Goal: Information Seeking & Learning: Learn about a topic

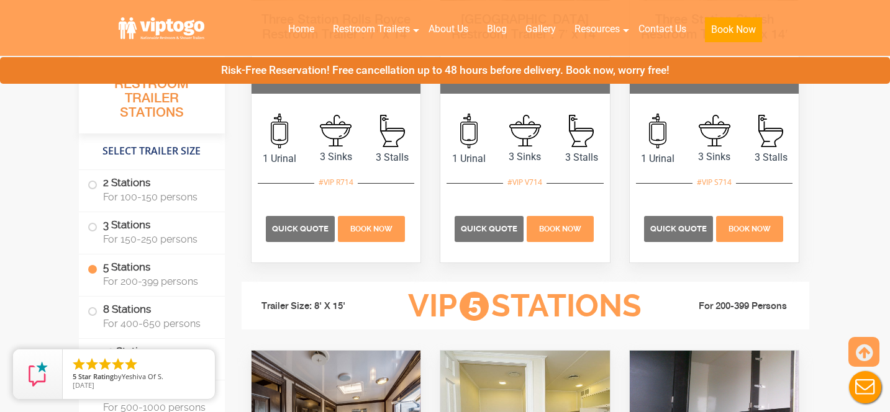
scroll to position [2101, 0]
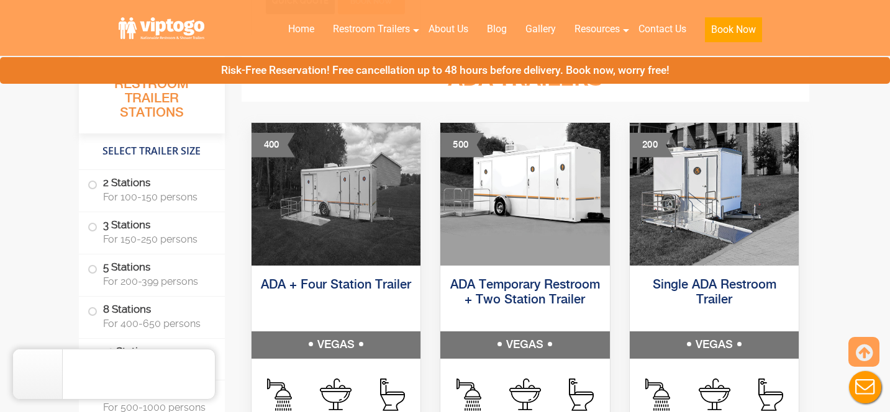
scroll to position [3856, 0]
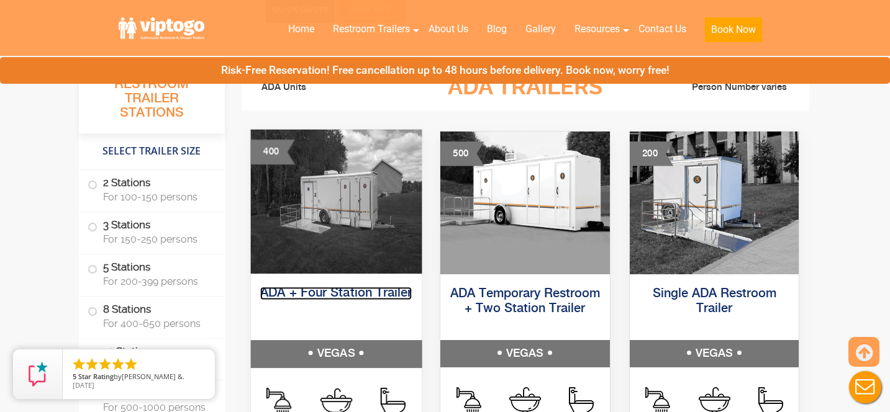
click at [358, 291] on link "ADA + Four Station Trailer" at bounding box center [336, 293] width 152 height 13
click at [364, 294] on link "ADA + Four Station Trailer" at bounding box center [336, 293] width 152 height 13
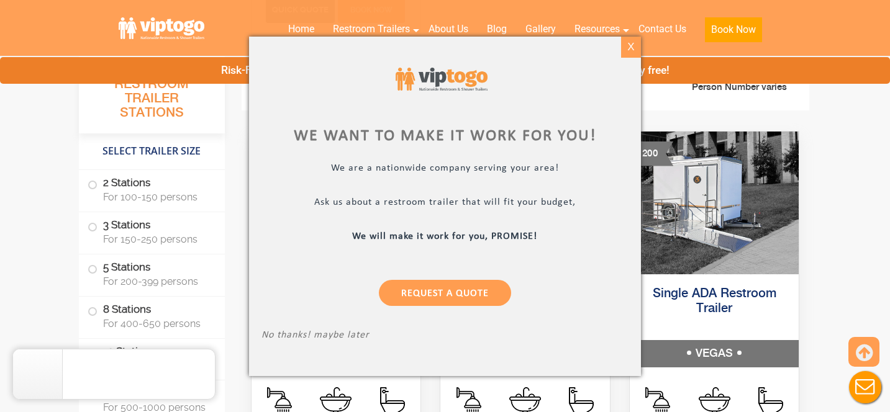
click at [630, 38] on div "X" at bounding box center [630, 47] width 19 height 21
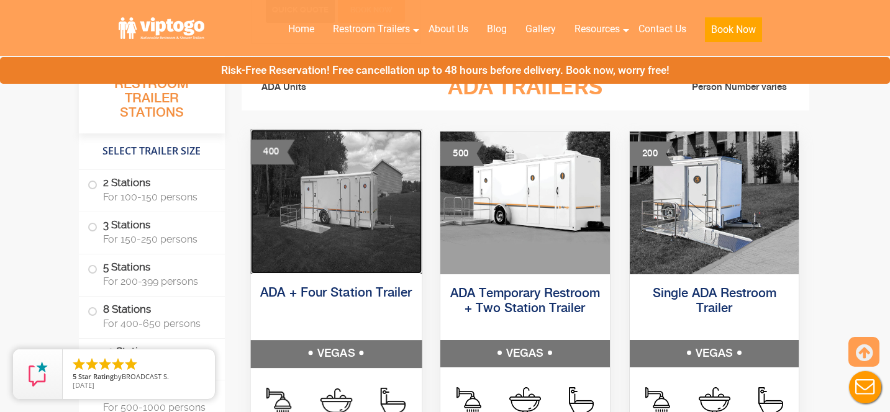
click at [333, 222] on img at bounding box center [335, 201] width 171 height 144
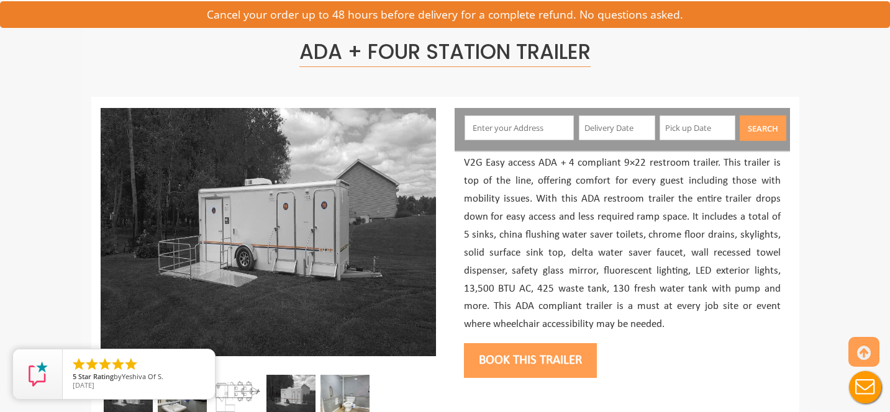
scroll to position [78, 0]
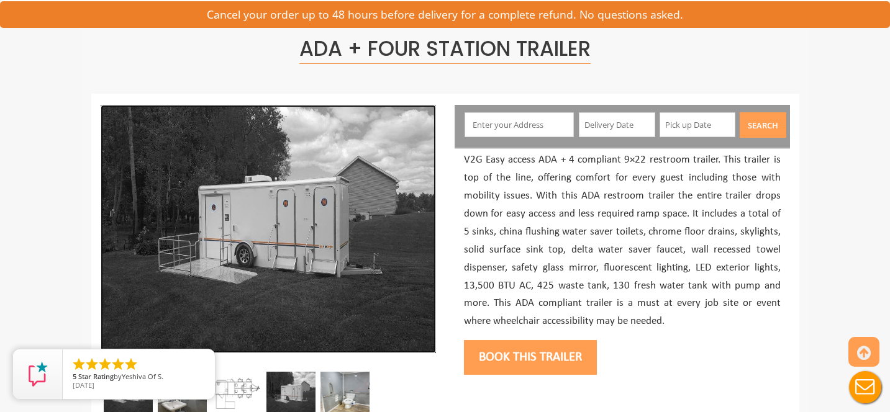
click at [309, 251] on img at bounding box center [268, 229] width 335 height 248
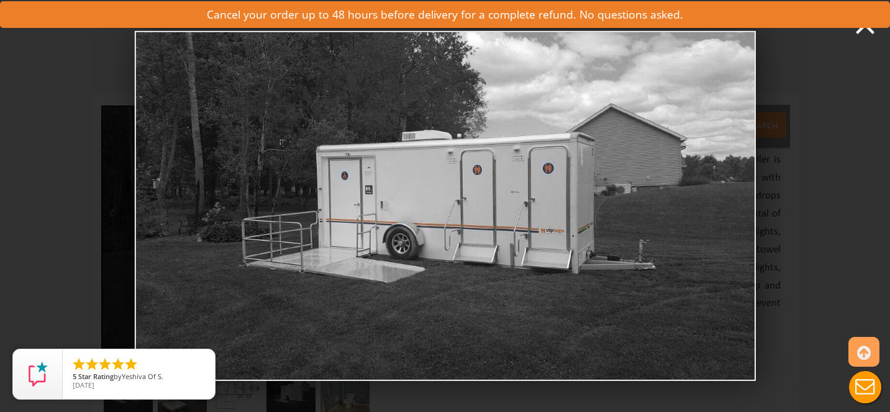
click at [405, 207] on img at bounding box center [444, 206] width 621 height 350
click at [711, 208] on img at bounding box center [444, 206] width 621 height 350
click at [787, 208] on div "An outside photo of ADA + 4 Station Trailer demo0" at bounding box center [445, 206] width 890 height 412
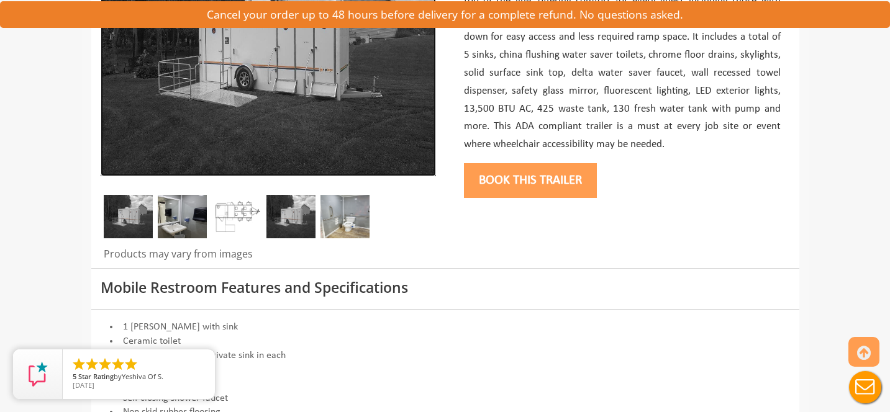
scroll to position [290, 0]
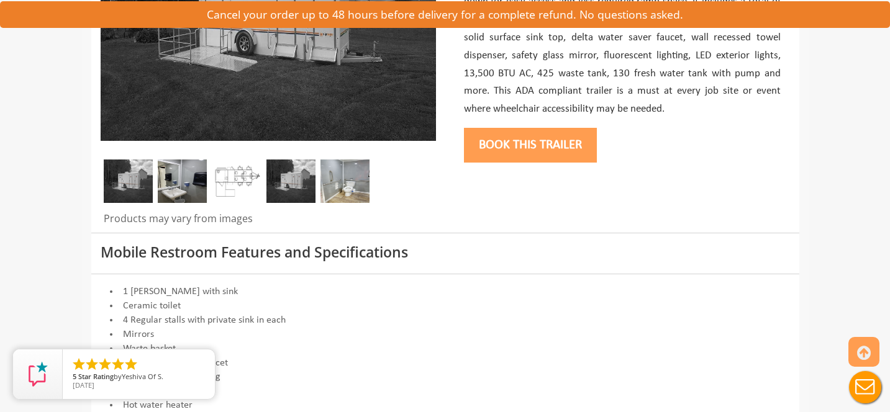
click at [213, 179] on img at bounding box center [236, 181] width 49 height 43
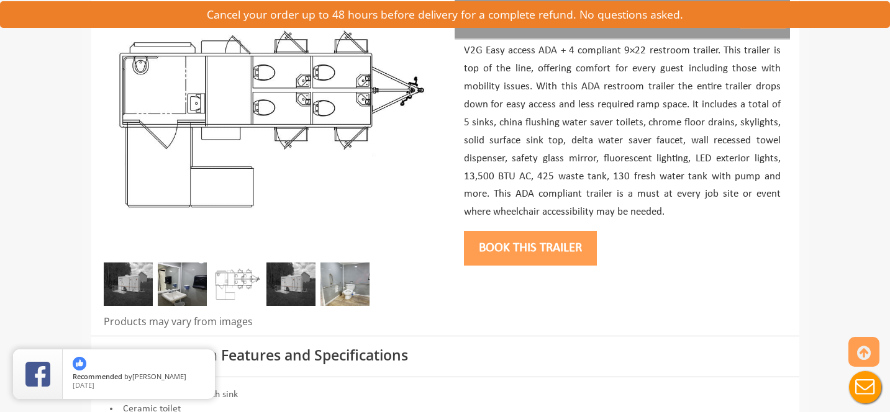
scroll to position [150, 0]
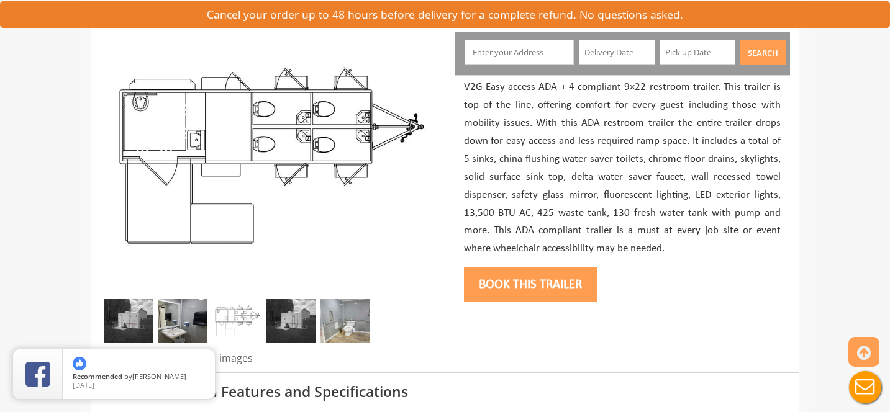
click at [605, 147] on p "V2G Easy access ADA + 4 compliant 9×22 restroom trailer. This trailer is top of…" at bounding box center [622, 167] width 317 height 179
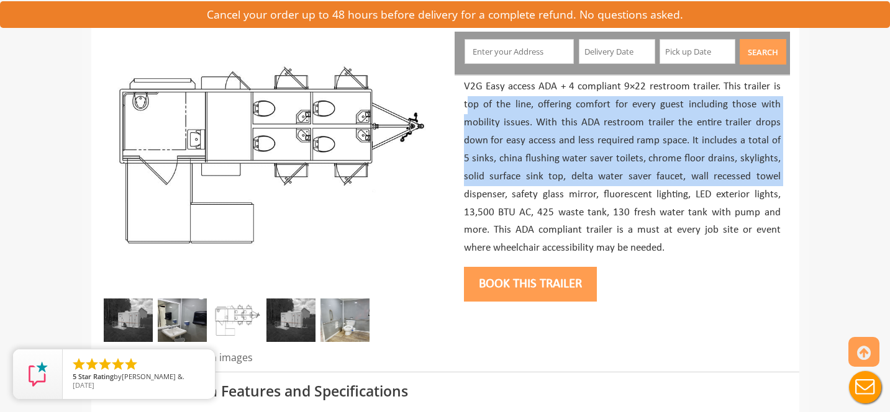
drag, startPoint x: 465, startPoint y: 105, endPoint x: 464, endPoint y: 189, distance: 84.5
click at [464, 189] on p "V2G Easy access ADA + 4 compliant 9×22 restroom trailer. This trailer is top of…" at bounding box center [622, 167] width 317 height 179
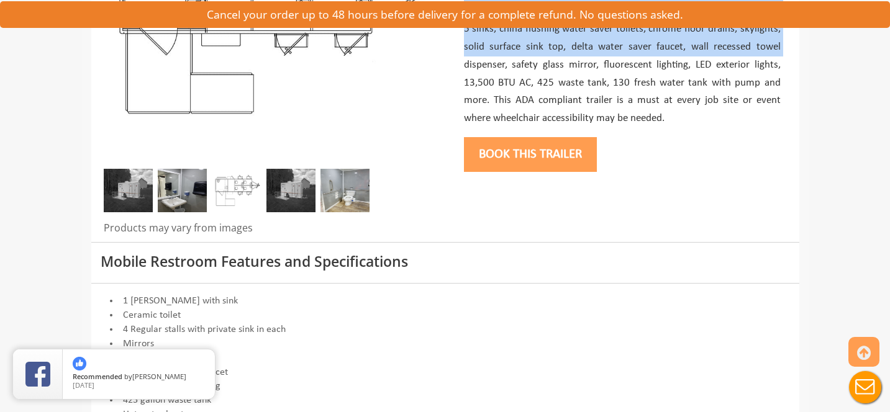
scroll to position [193, 0]
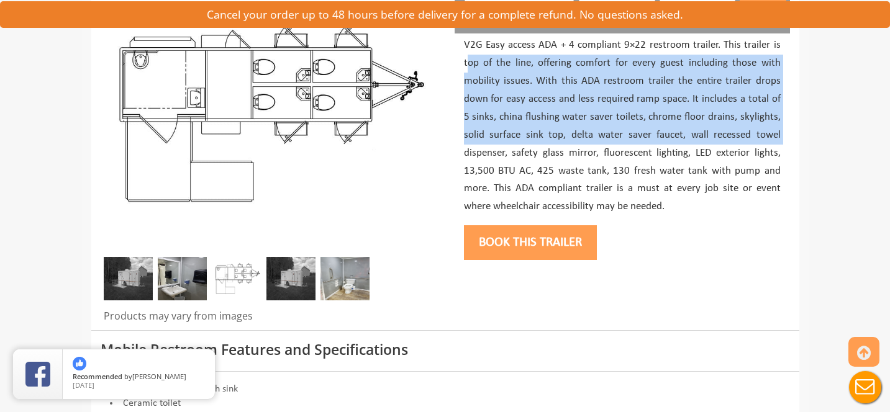
click at [304, 281] on img at bounding box center [290, 278] width 49 height 43
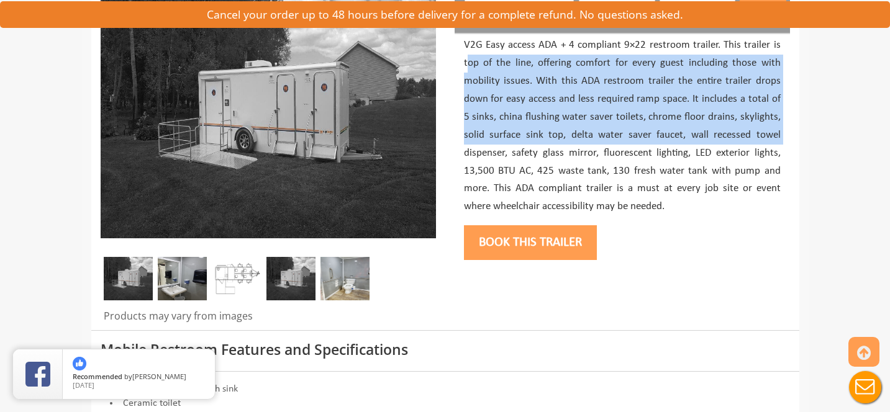
click at [353, 278] on img at bounding box center [344, 278] width 49 height 43
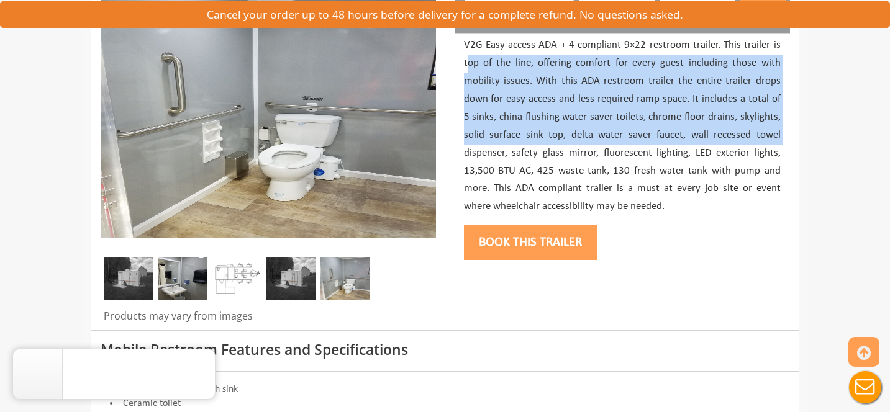
click at [278, 289] on img at bounding box center [290, 278] width 49 height 43
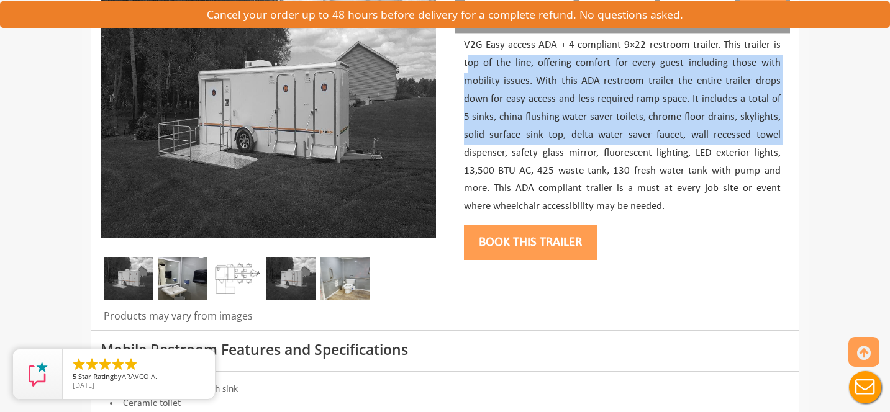
click at [114, 274] on img at bounding box center [128, 278] width 49 height 43
click at [204, 278] on img at bounding box center [182, 278] width 49 height 43
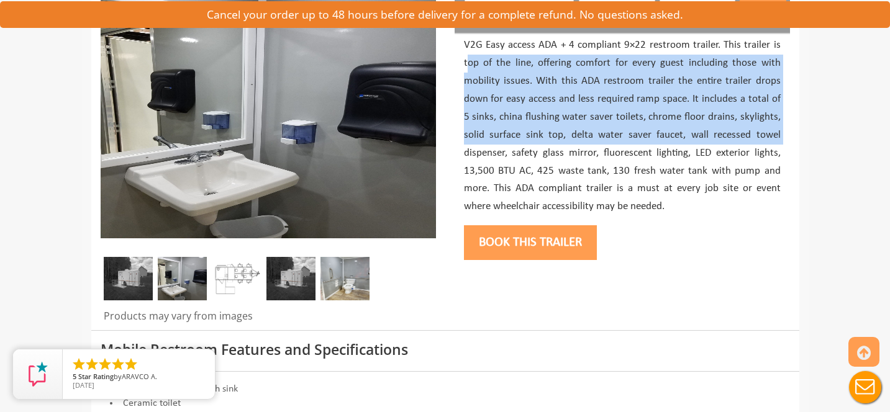
click at [236, 287] on img at bounding box center [236, 278] width 49 height 43
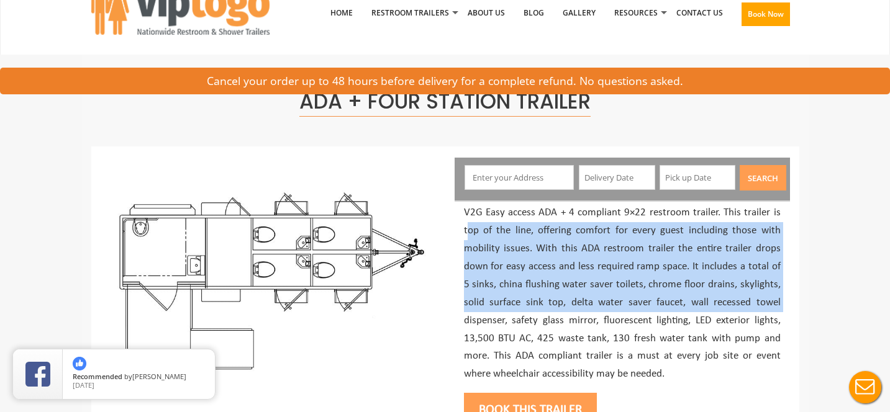
scroll to position [0, 0]
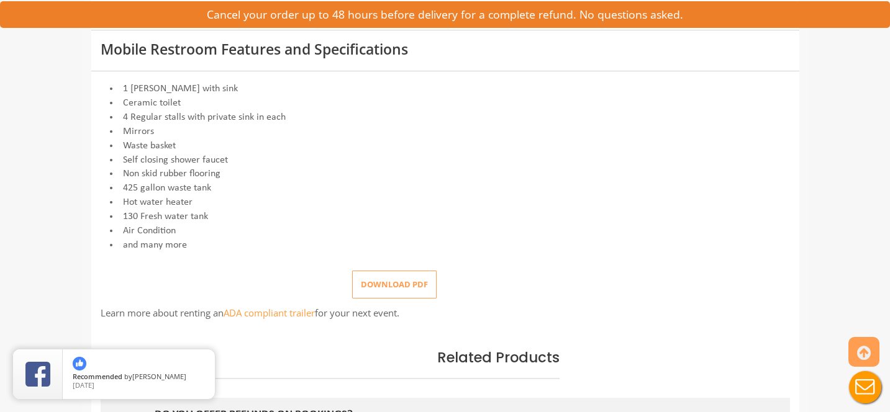
scroll to position [496, 0]
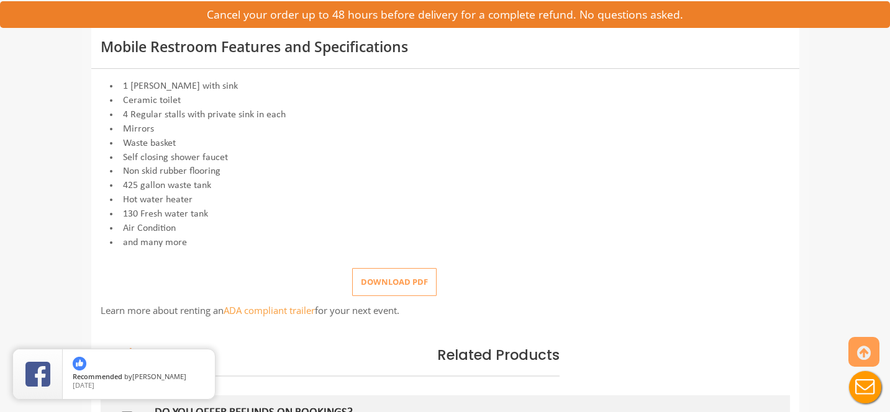
click at [386, 283] on button "Download pdf" at bounding box center [394, 282] width 84 height 28
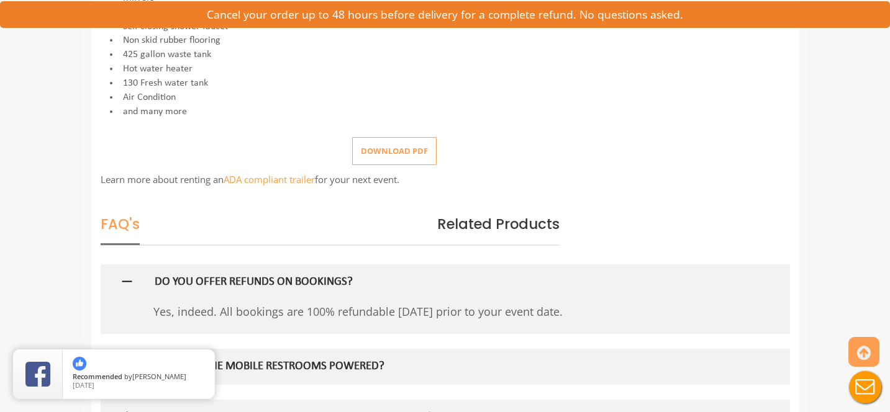
scroll to position [723, 0]
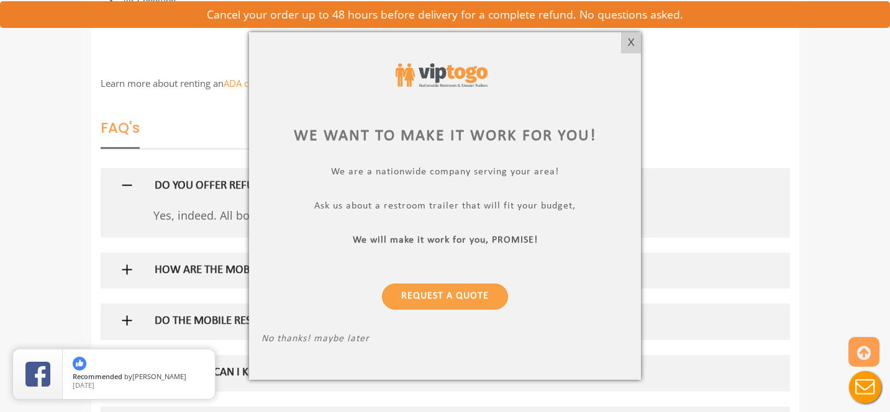
click at [136, 83] on div at bounding box center [445, 206] width 890 height 412
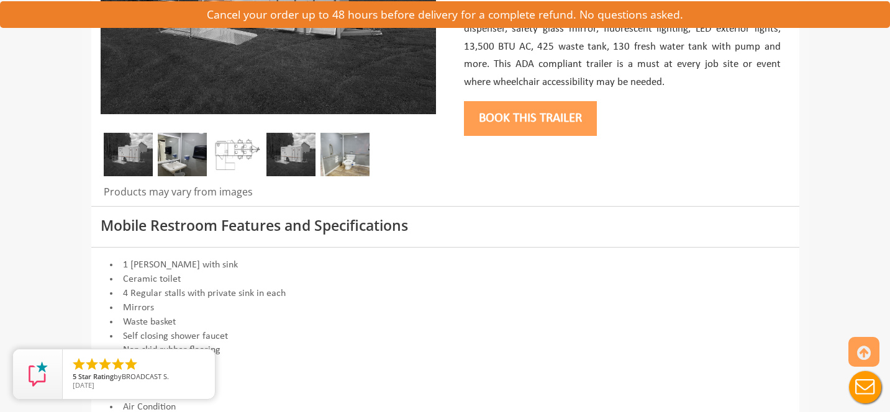
scroll to position [346, 0]
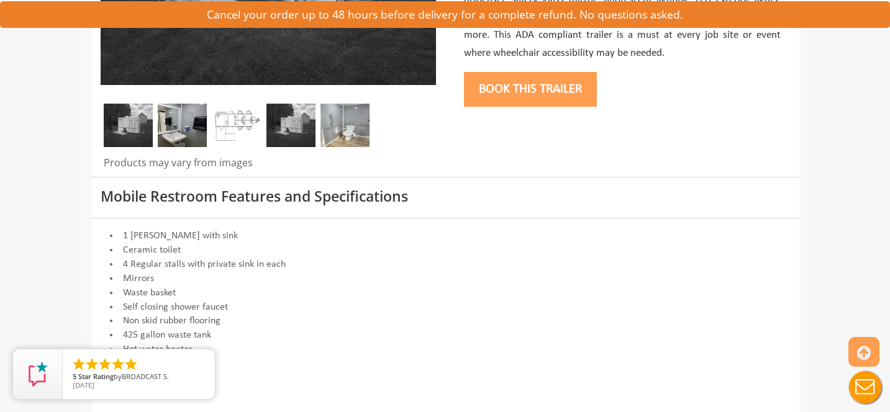
click at [245, 137] on img at bounding box center [236, 125] width 49 height 43
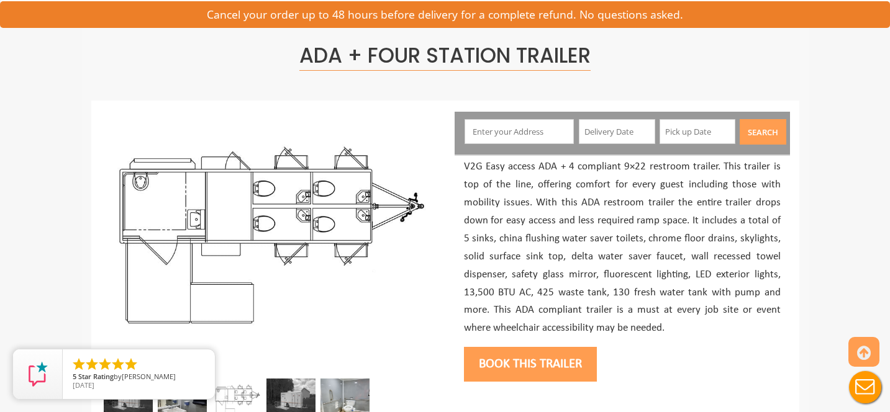
scroll to position [73, 0]
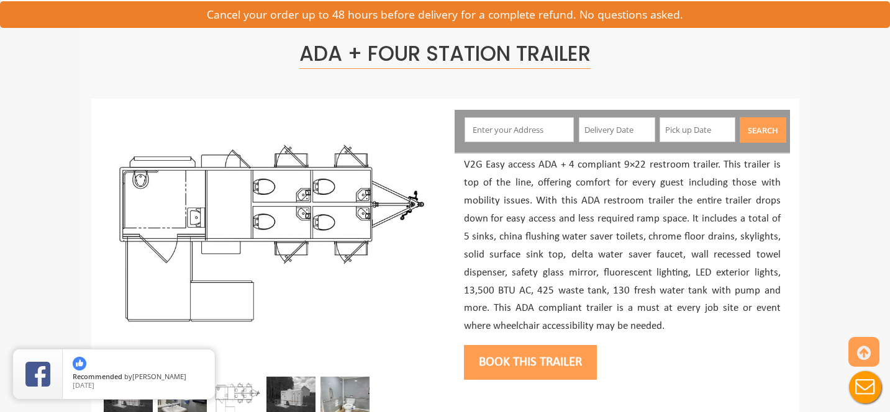
click at [618, 166] on p "V2G Easy access ADA + 4 compliant 9×22 restroom trailer. This trailer is top of…" at bounding box center [622, 245] width 317 height 179
